Goal: Task Accomplishment & Management: Use online tool/utility

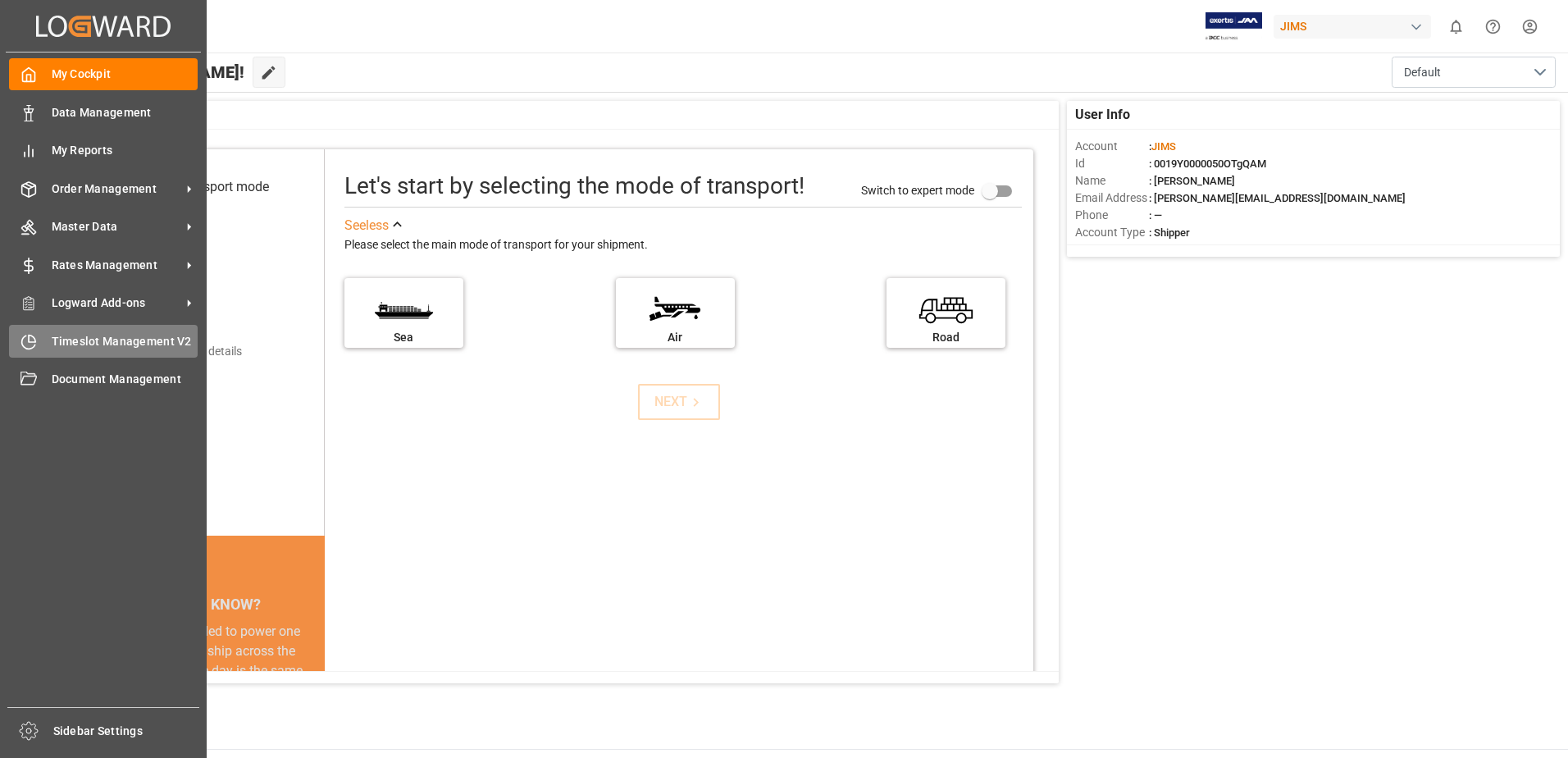
click at [29, 344] on icon at bounding box center [28, 342] width 17 height 17
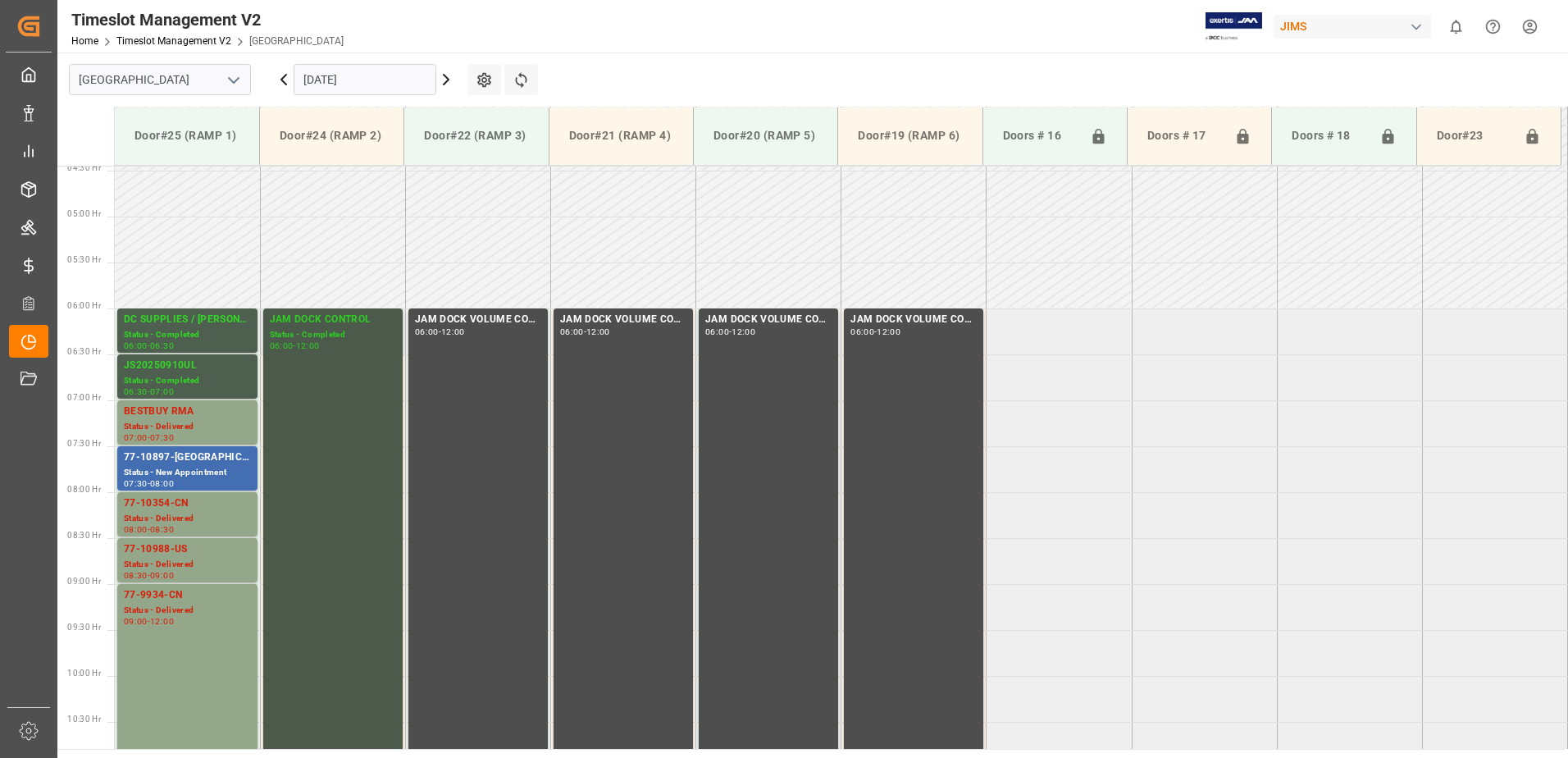
scroll to position [407, 0]
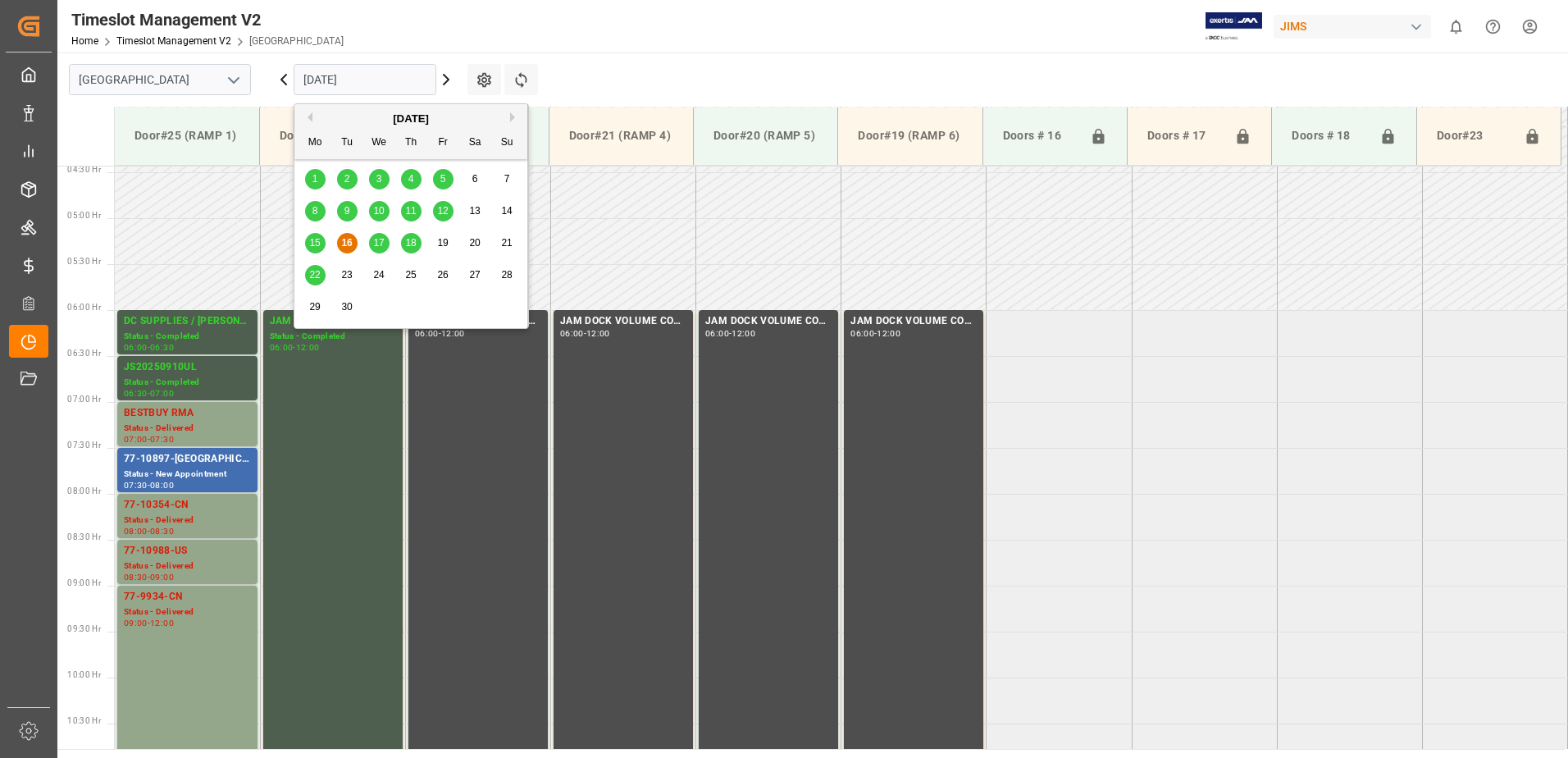
click at [384, 64] on input "[DATE]" at bounding box center [365, 80] width 143 height 31
click at [379, 243] on span "17" at bounding box center [378, 243] width 11 height 12
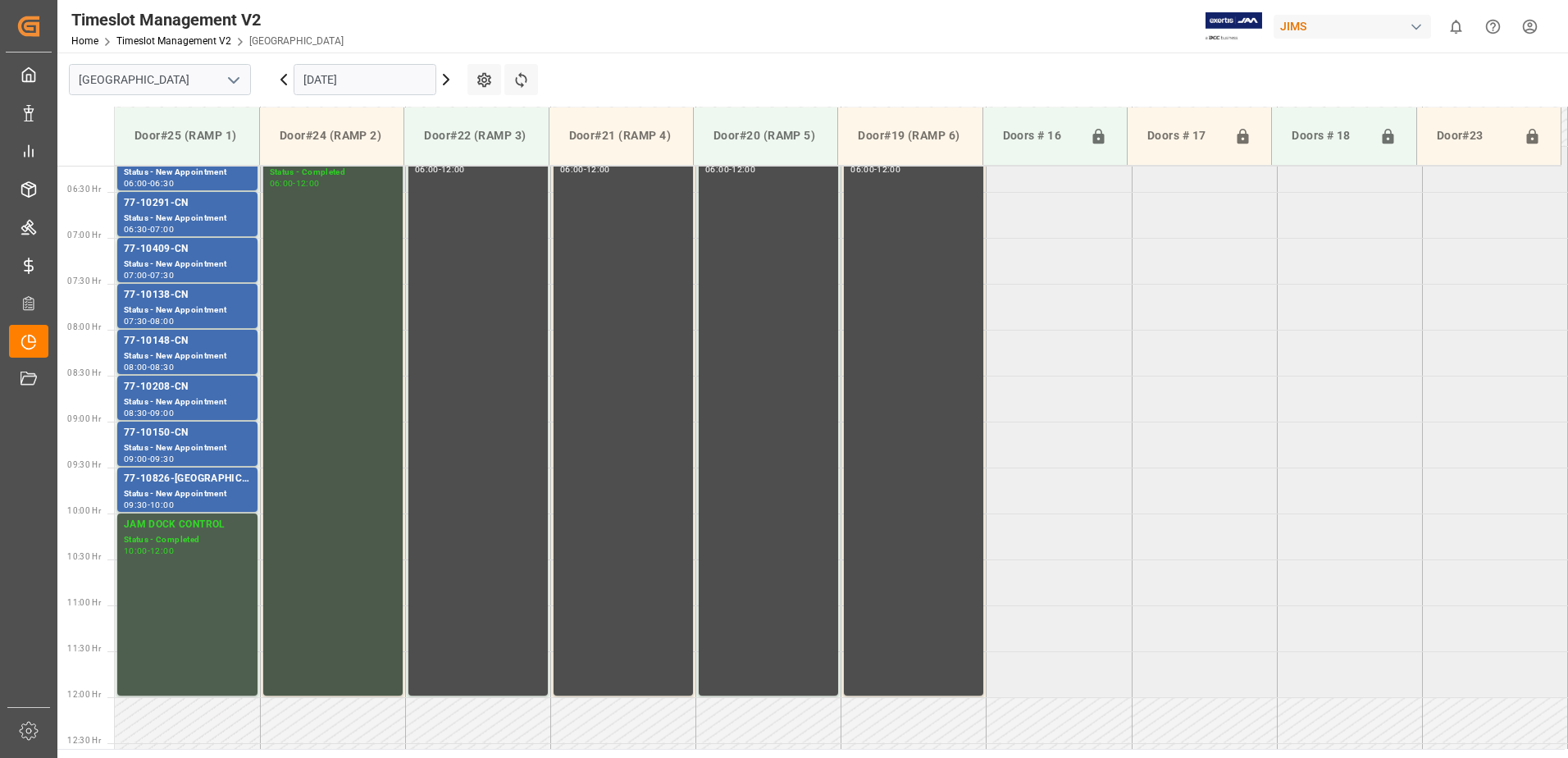
scroll to position [325, 0]
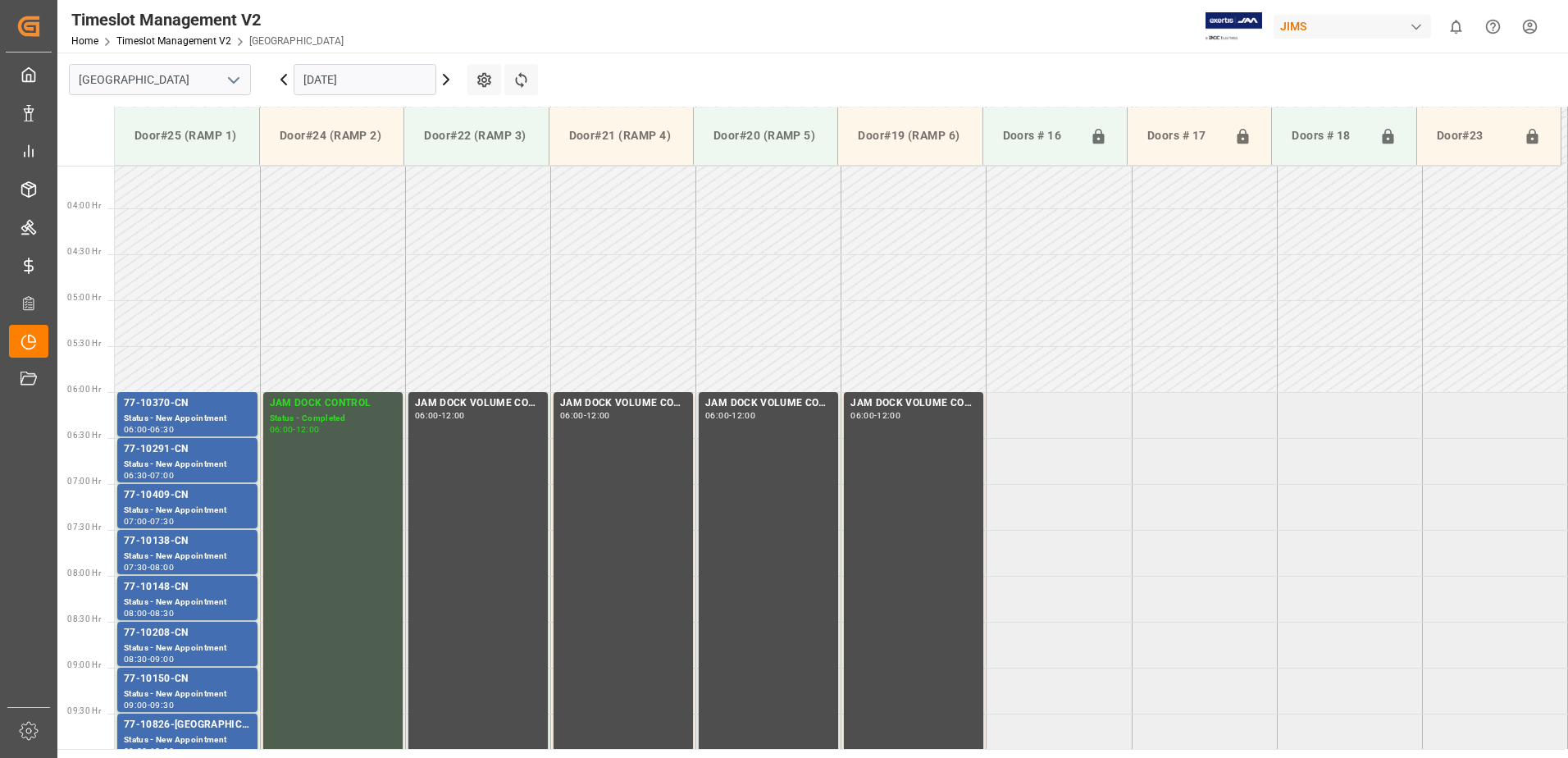
click at [371, 78] on input "[DATE]" at bounding box center [365, 80] width 143 height 31
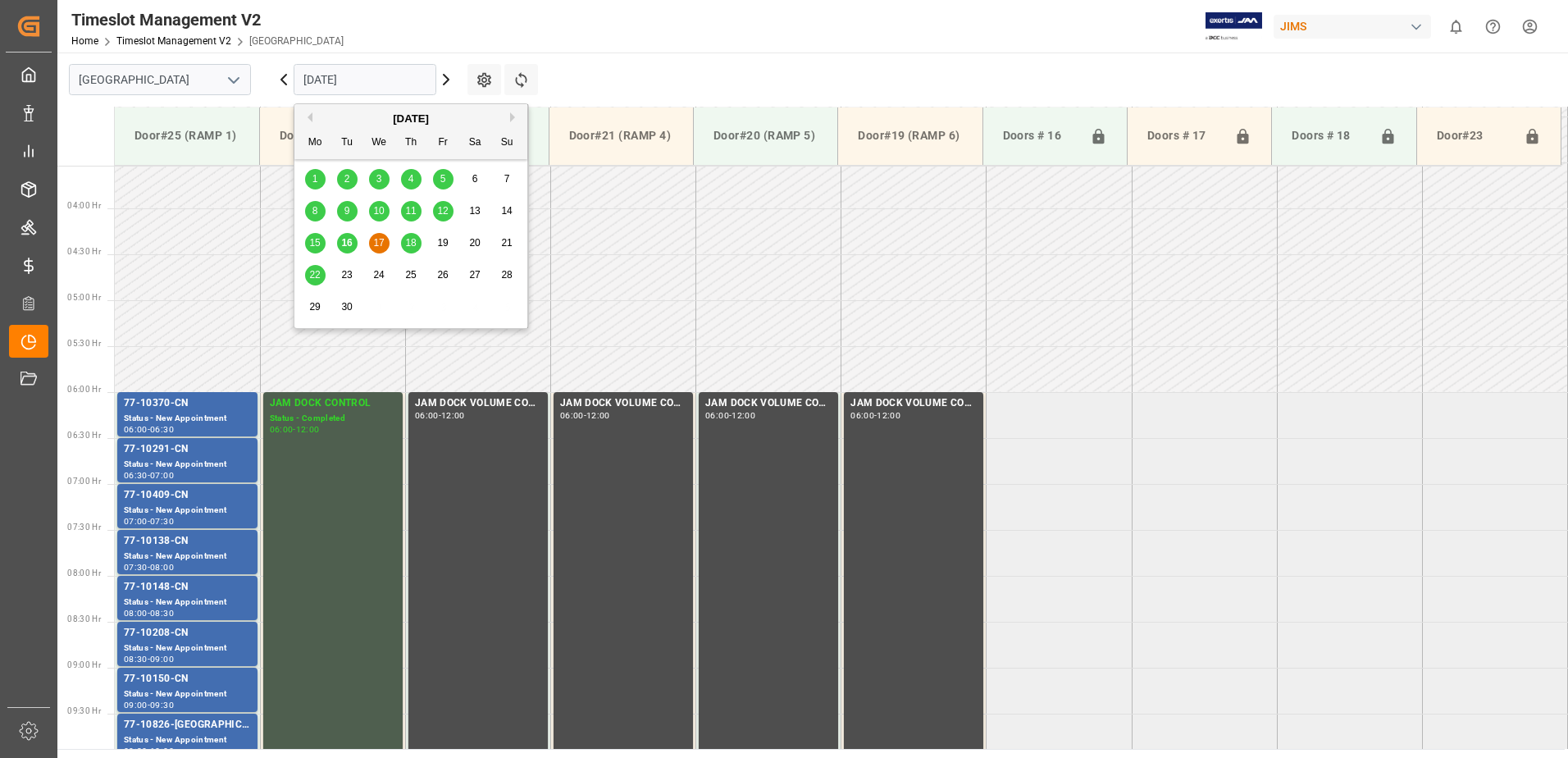
click at [341, 241] on span "16" at bounding box center [346, 243] width 11 height 12
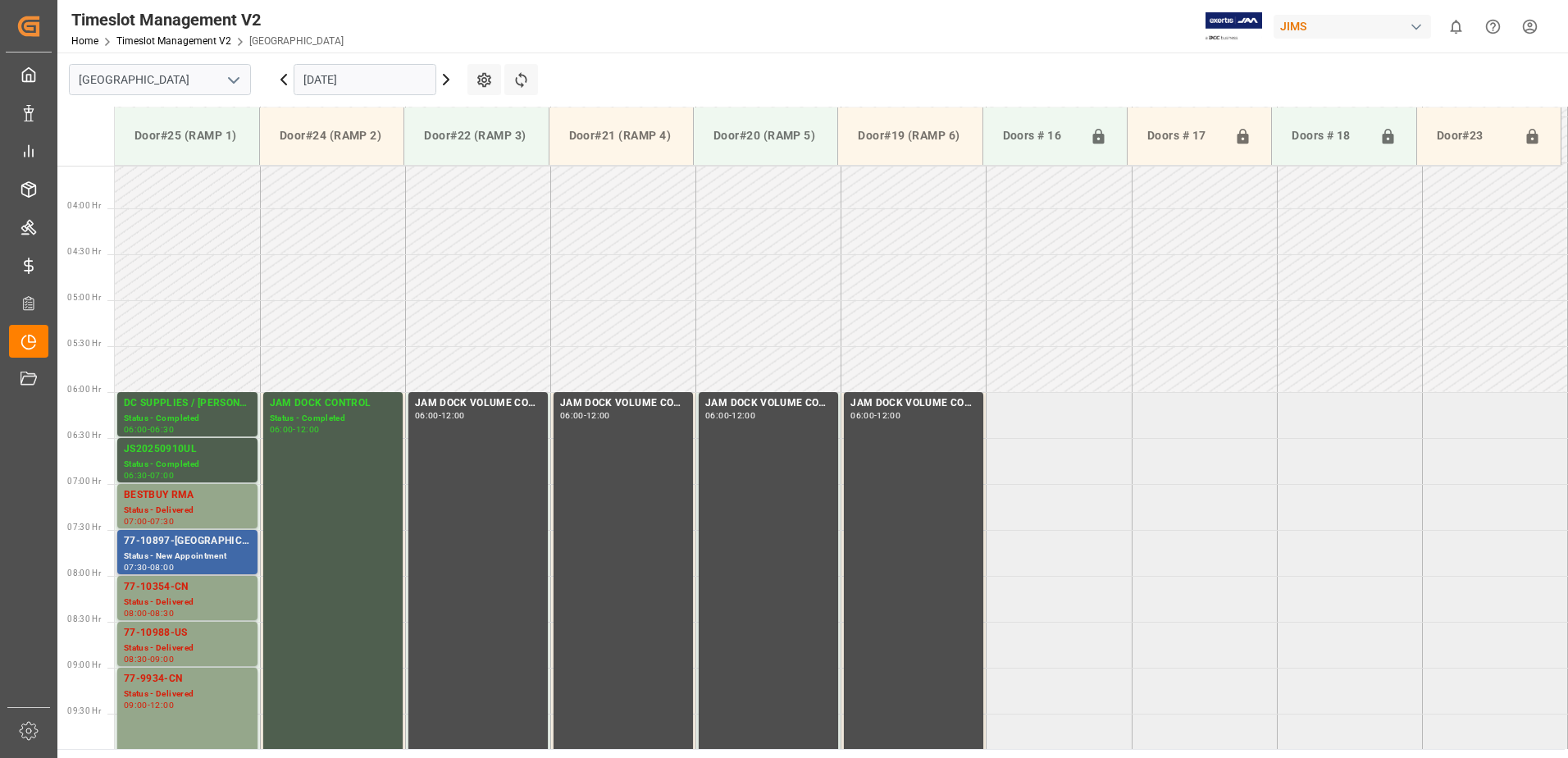
click at [224, 546] on div "77-10897-[GEOGRAPHIC_DATA]" at bounding box center [187, 541] width 127 height 17
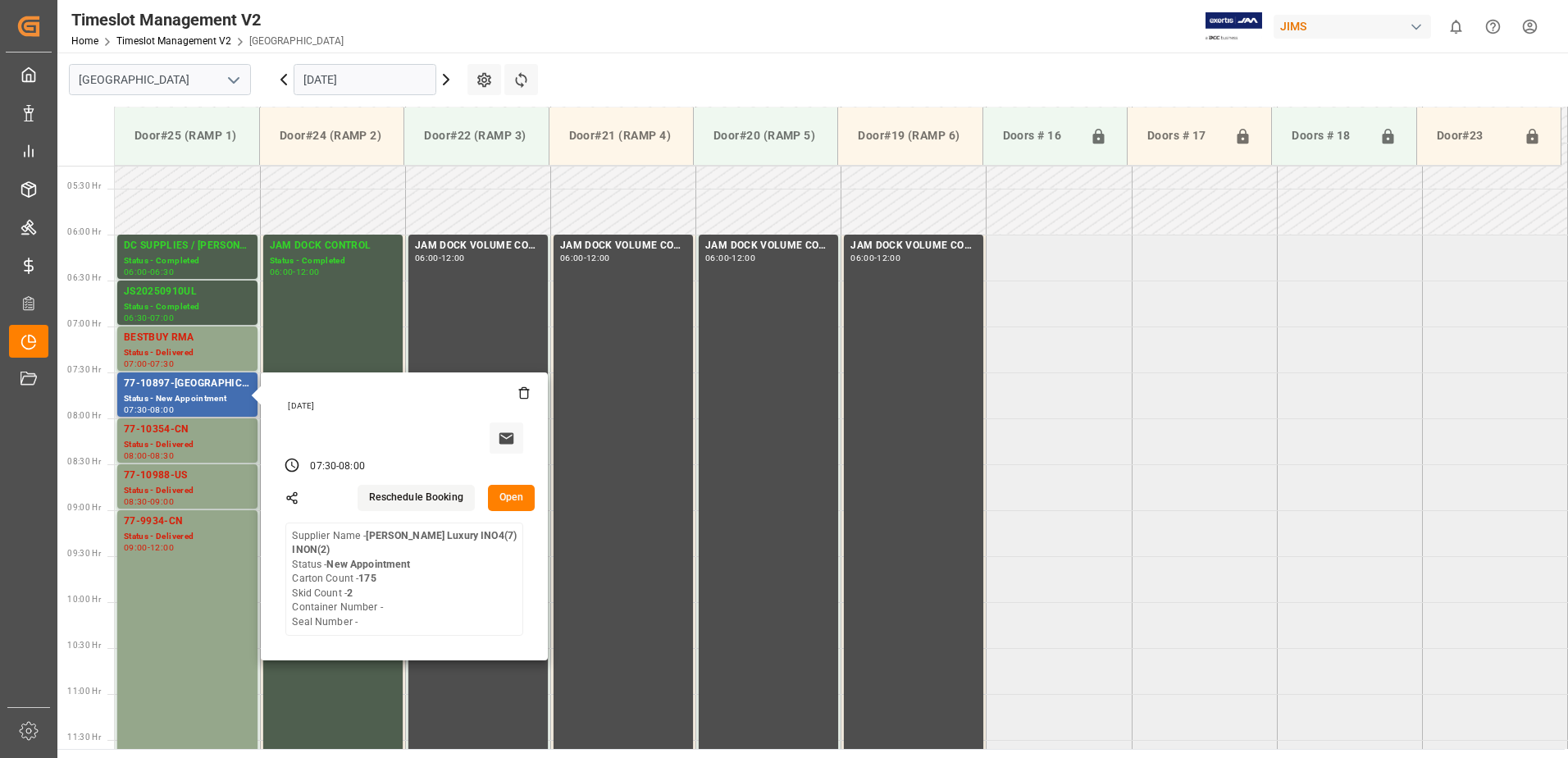
scroll to position [489, 0]
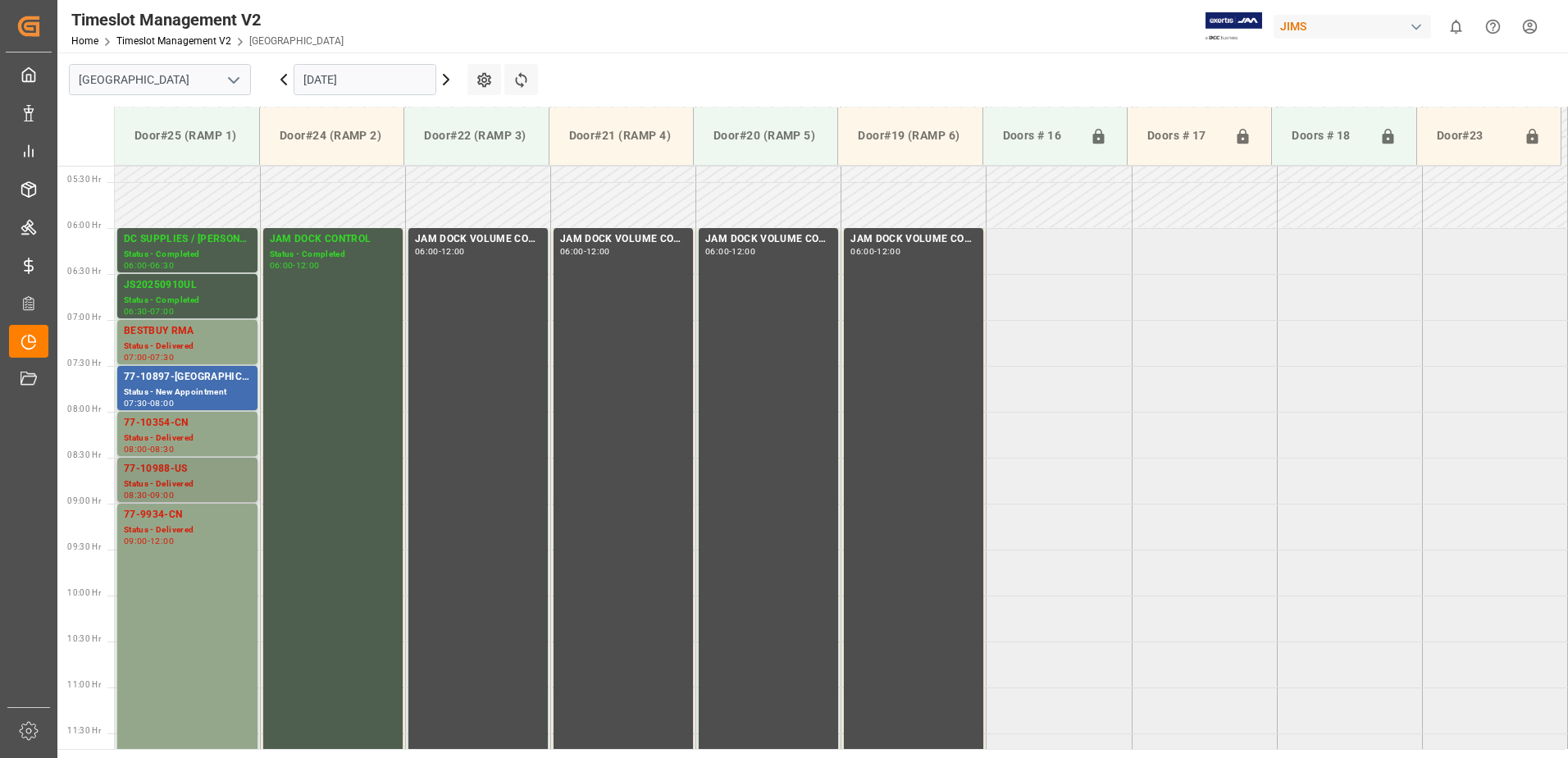
click at [212, 477] on div "77-10988-US" at bounding box center [187, 469] width 127 height 17
click at [203, 435] on div "Status - Delivered" at bounding box center [187, 439] width 127 height 14
